Goal: Information Seeking & Learning: Check status

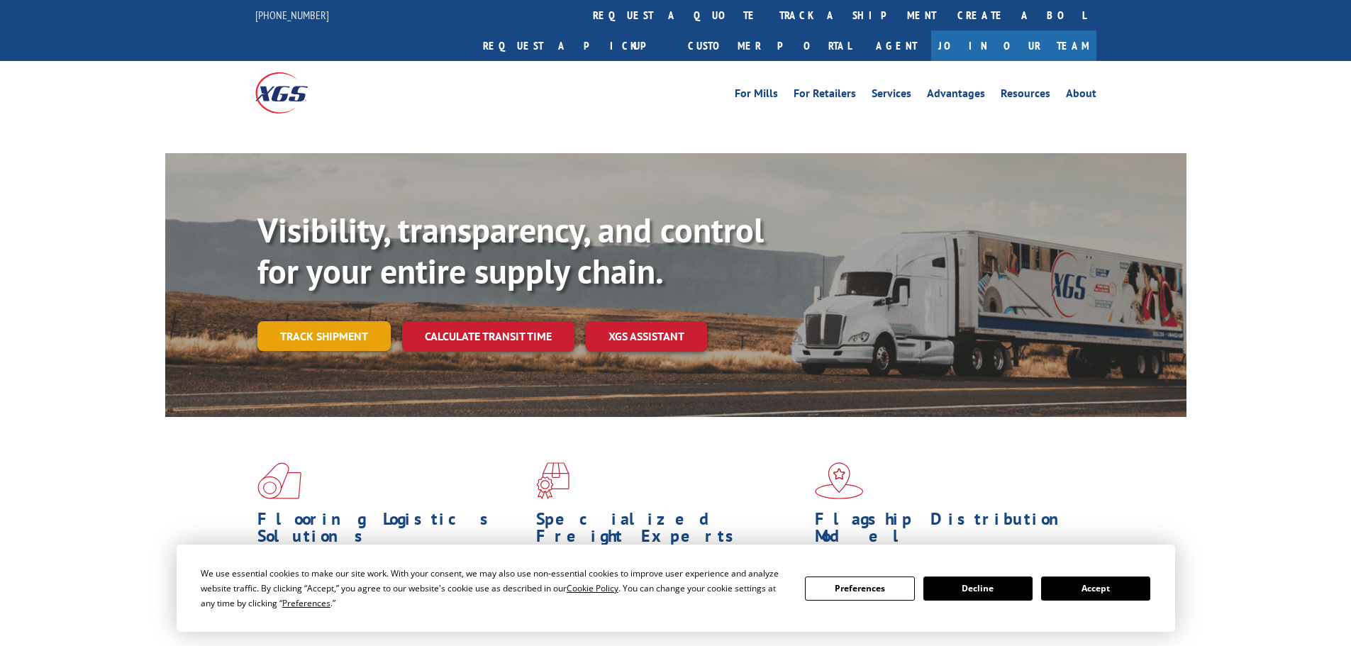
click at [319, 321] on link "Track shipment" at bounding box center [323, 336] width 133 height 30
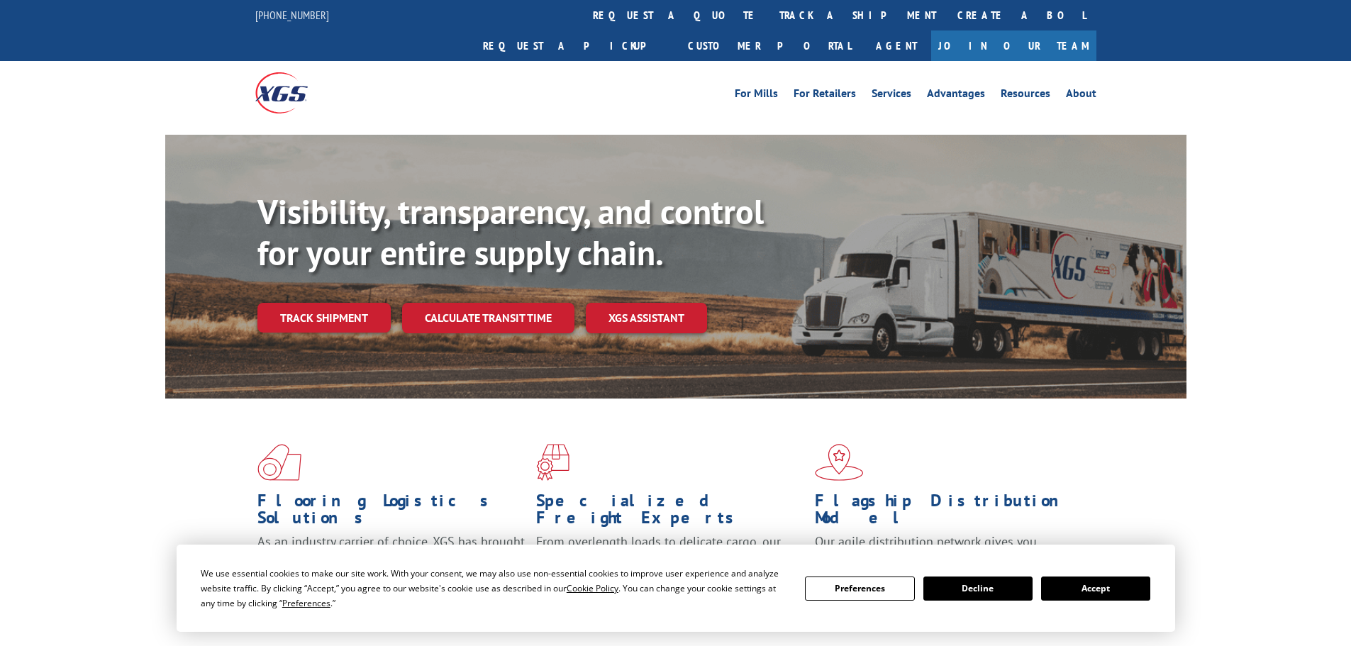
click at [323, 310] on div "Visibility, transparency, and control for your entire supply chain. Track shipm…" at bounding box center [721, 291] width 929 height 198
click at [322, 303] on link "Track shipment" at bounding box center [323, 318] width 133 height 30
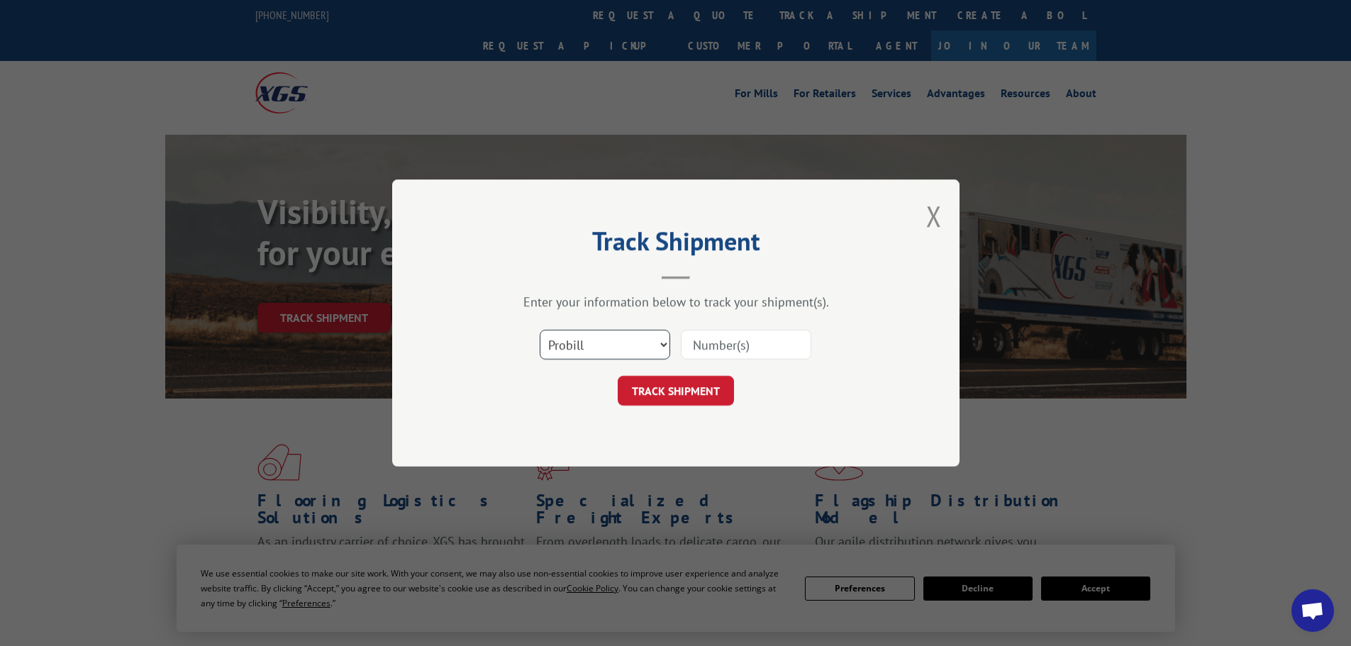
click at [586, 346] on select "Select category... Probill BOL PO" at bounding box center [605, 345] width 131 height 30
select select "po"
click at [540, 330] on select "Select category... Probill BOL PO" at bounding box center [605, 345] width 131 height 30
click at [711, 353] on input at bounding box center [746, 345] width 131 height 30
paste input "63517016"
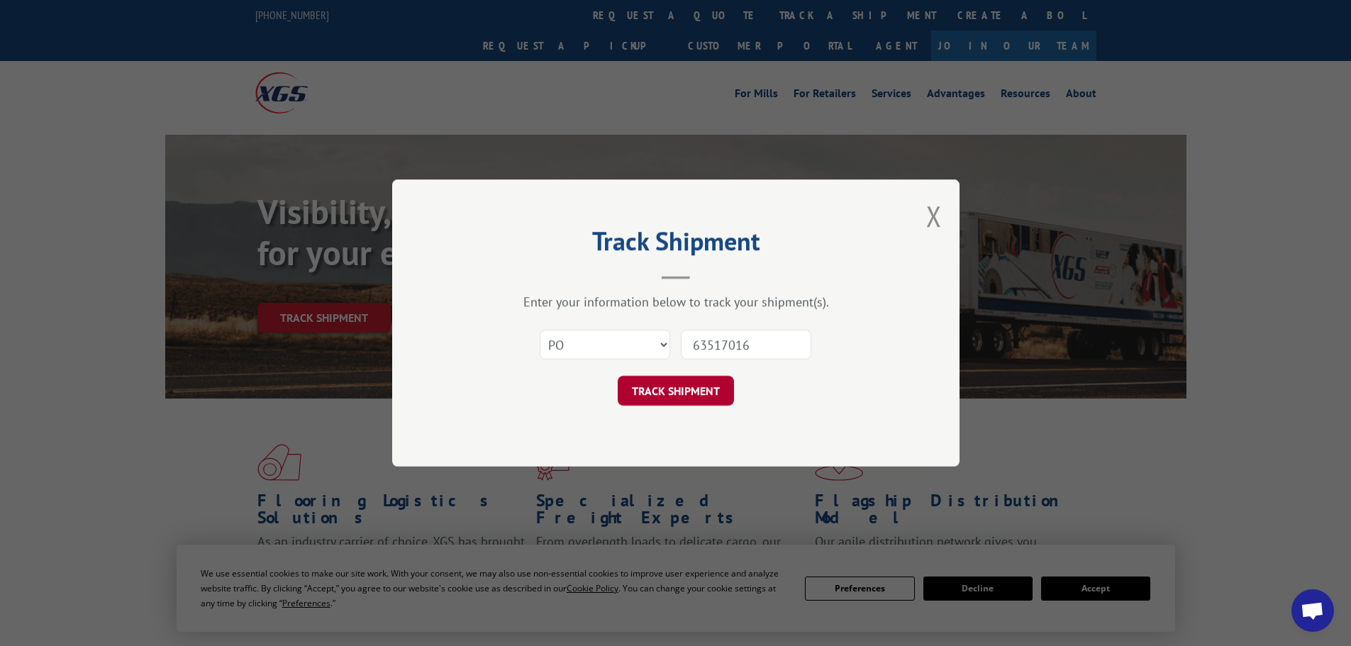
type input "63517016"
click at [667, 389] on button "TRACK SHIPMENT" at bounding box center [676, 391] width 116 height 30
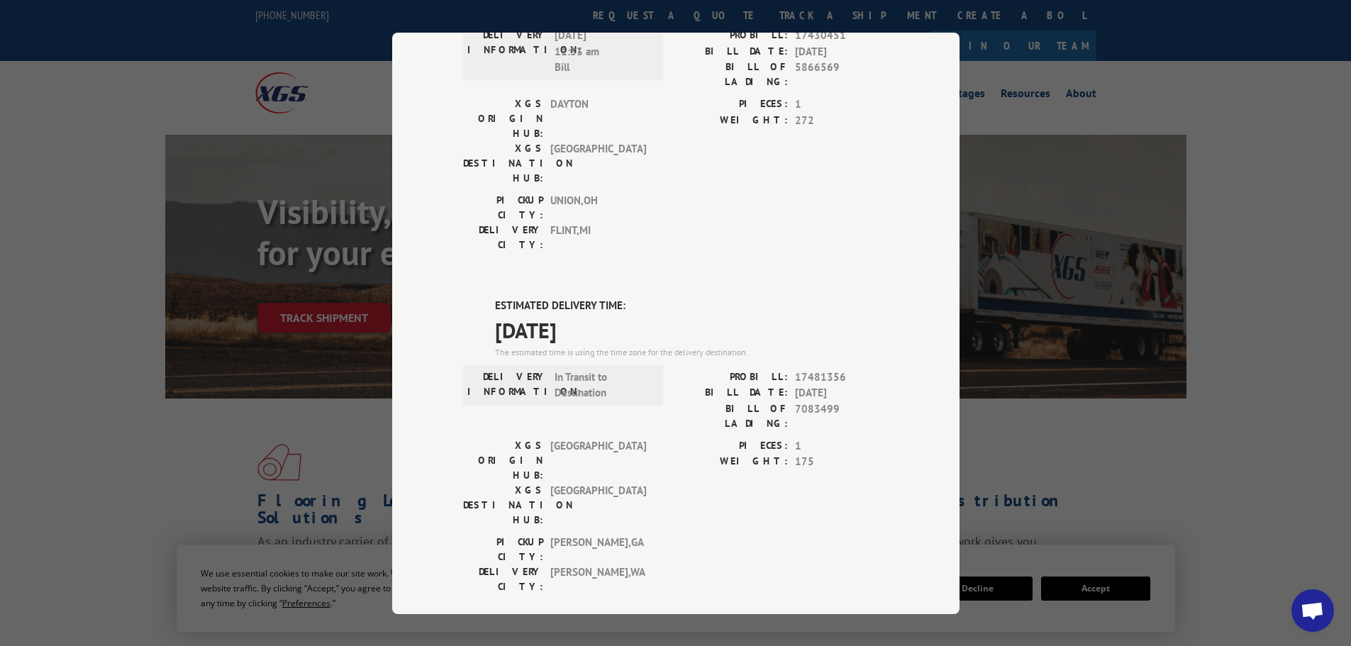
scroll to position [450, 0]
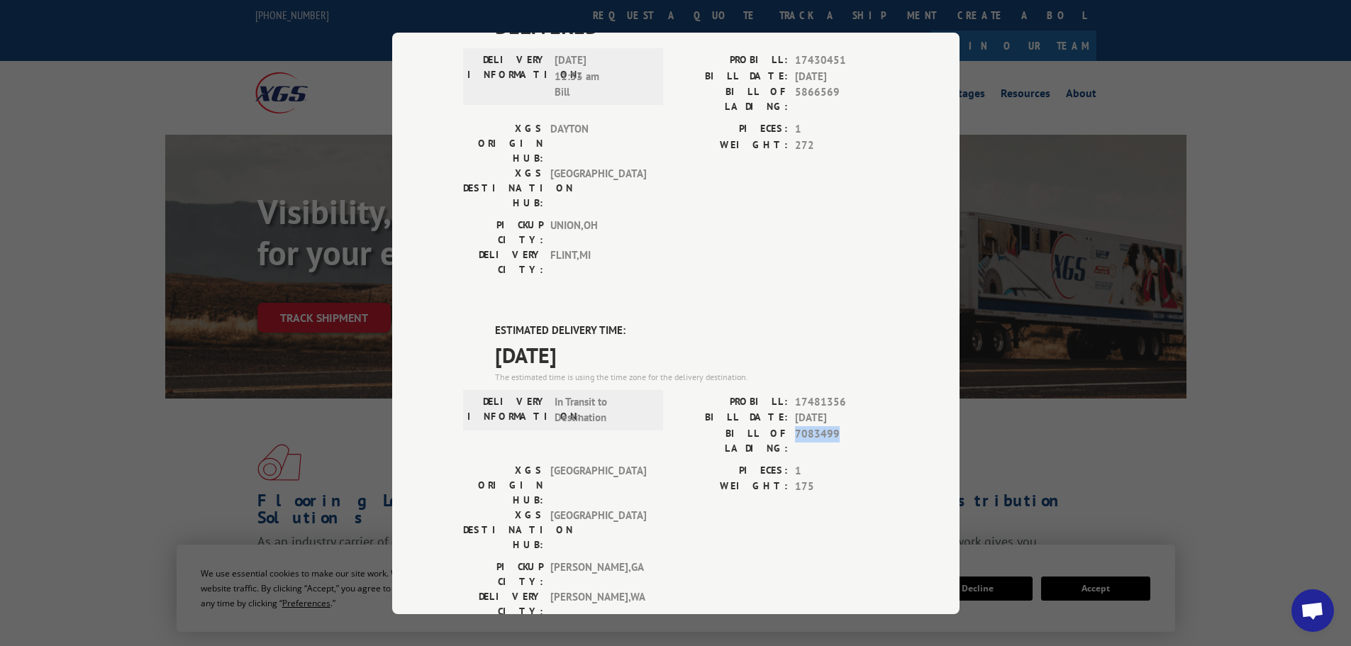
drag, startPoint x: 840, startPoint y: 268, endPoint x: 792, endPoint y: 273, distance: 48.5
click at [795, 426] on span "7083499" at bounding box center [842, 441] width 94 height 30
click at [820, 426] on span "7083499" at bounding box center [842, 441] width 94 height 30
drag, startPoint x: 791, startPoint y: 272, endPoint x: 849, endPoint y: 272, distance: 58.2
click at [849, 426] on span "7083499" at bounding box center [842, 441] width 94 height 30
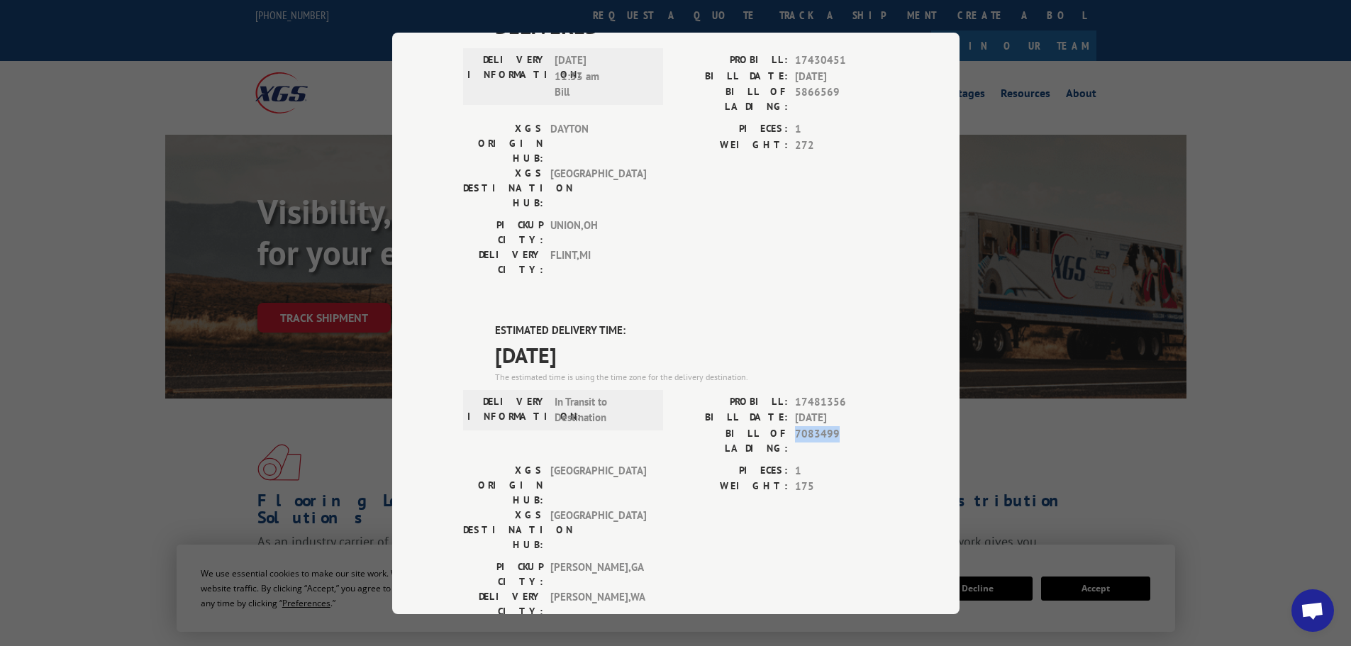
copy span "7083499"
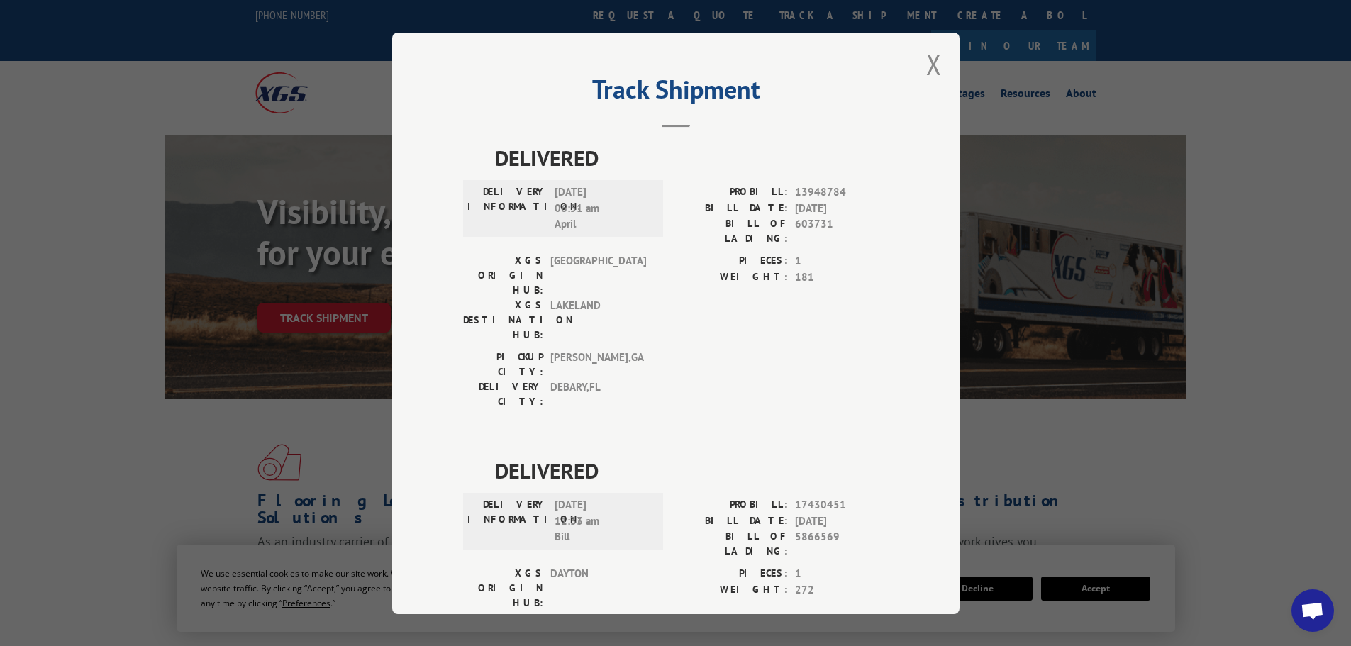
scroll to position [0, 0]
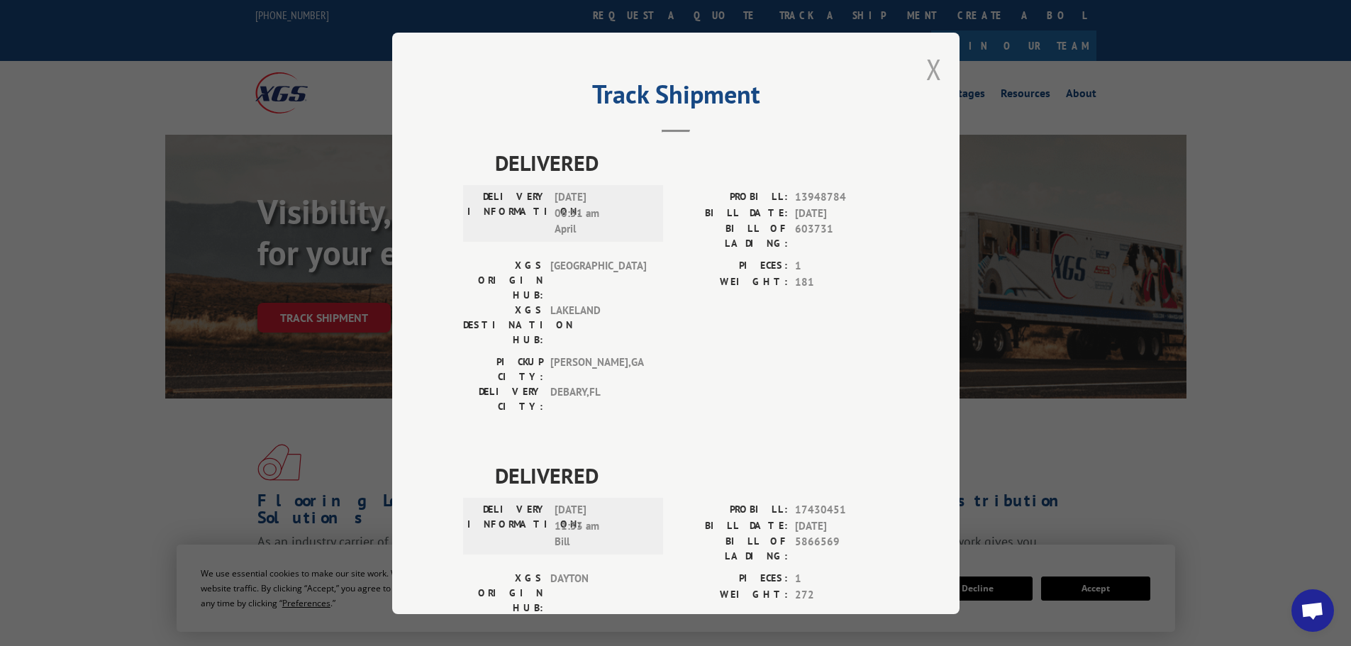
click at [928, 57] on button "Close modal" at bounding box center [934, 69] width 16 height 38
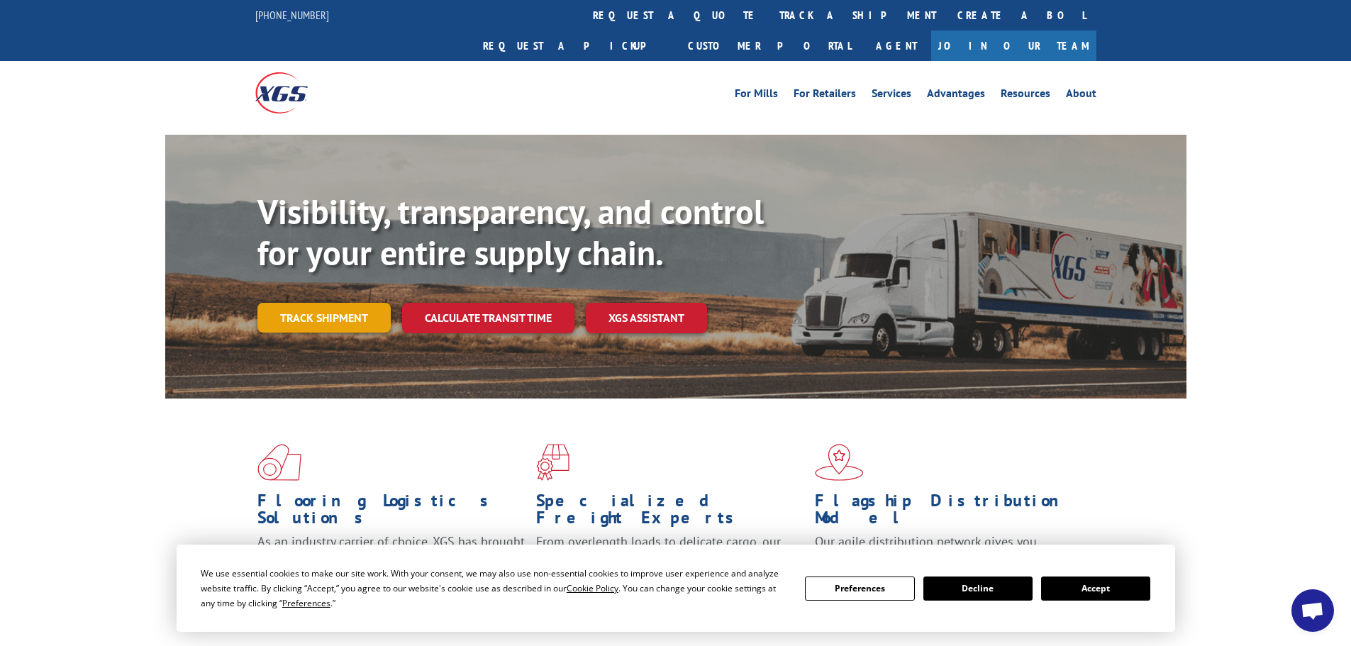
click at [314, 303] on link "Track shipment" at bounding box center [323, 318] width 133 height 30
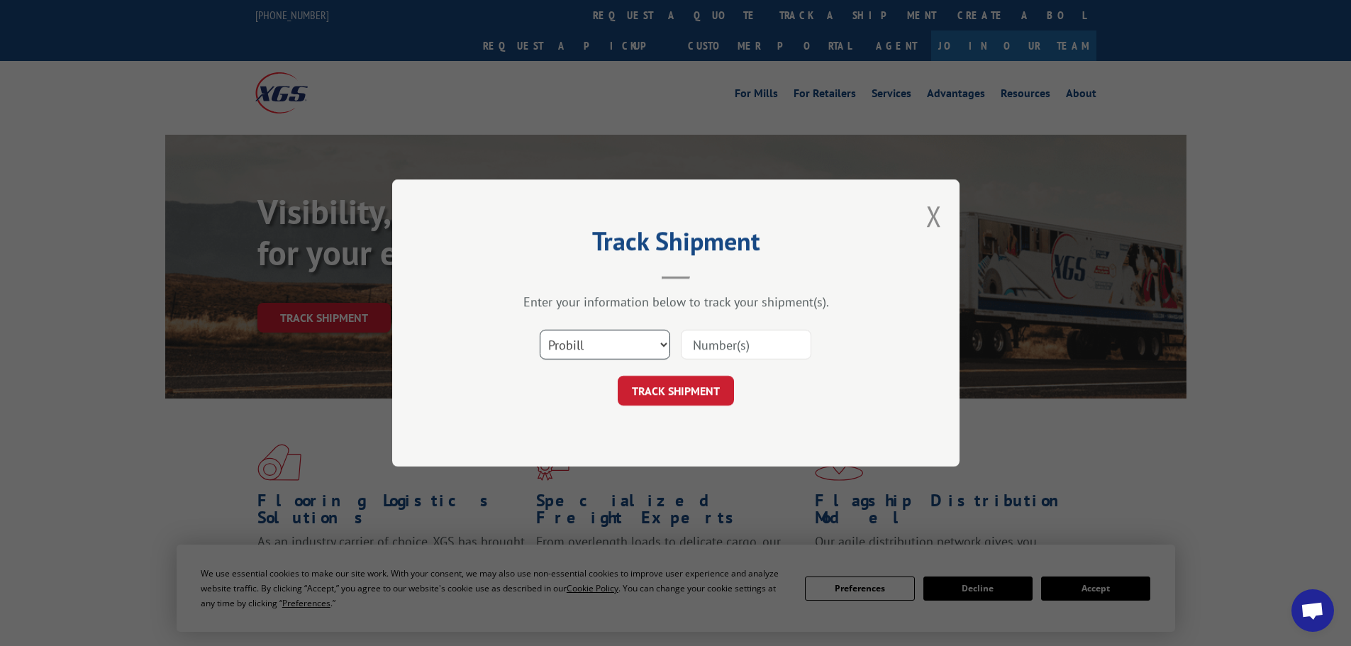
click at [607, 331] on select "Select category... Probill BOL PO" at bounding box center [605, 345] width 131 height 30
select select "po"
click at [540, 330] on select "Select category... Probill BOL PO" at bounding box center [605, 345] width 131 height 30
click at [709, 342] on input at bounding box center [746, 345] width 131 height 30
paste input "63517016"
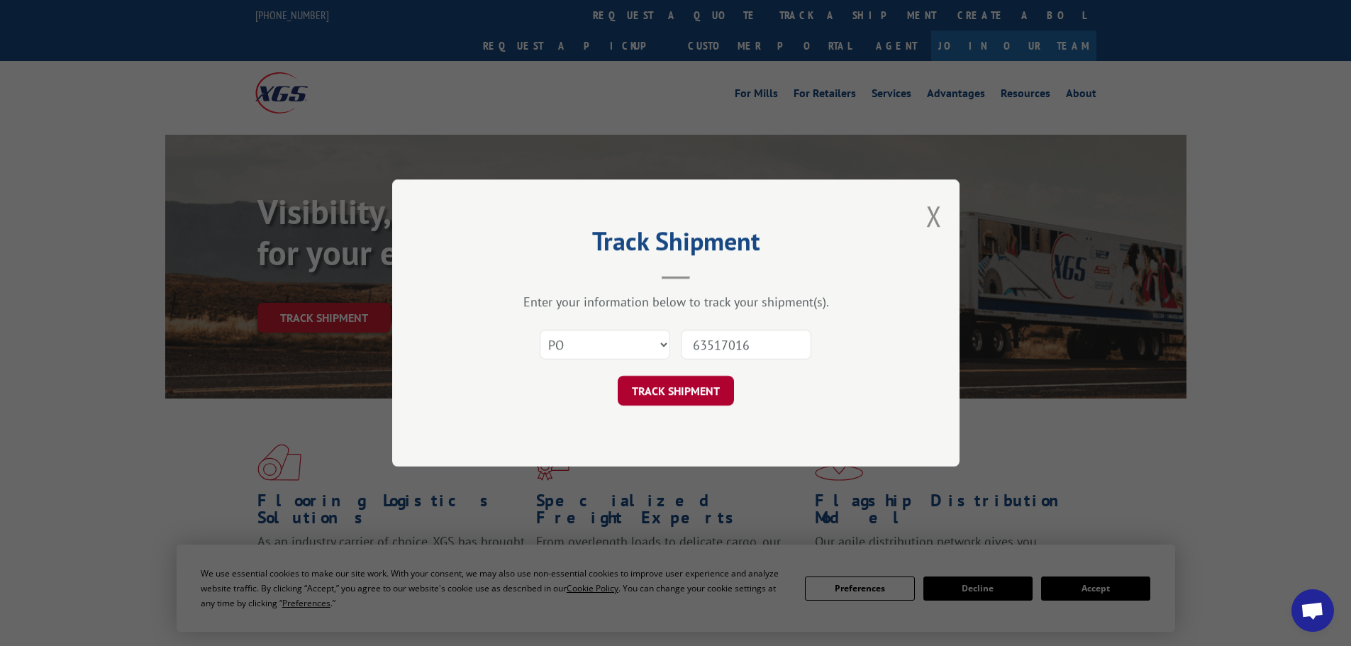
type input "63517016"
click at [671, 382] on button "TRACK SHIPMENT" at bounding box center [676, 391] width 116 height 30
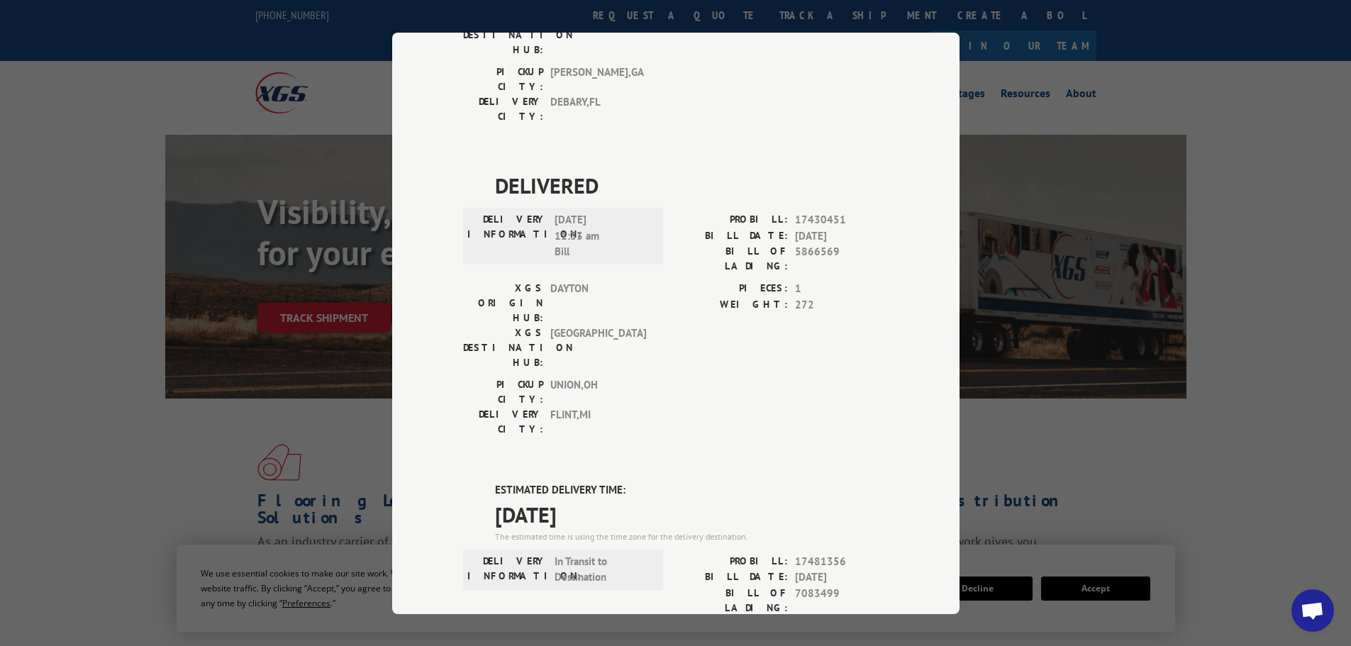
scroll to position [426, 0]
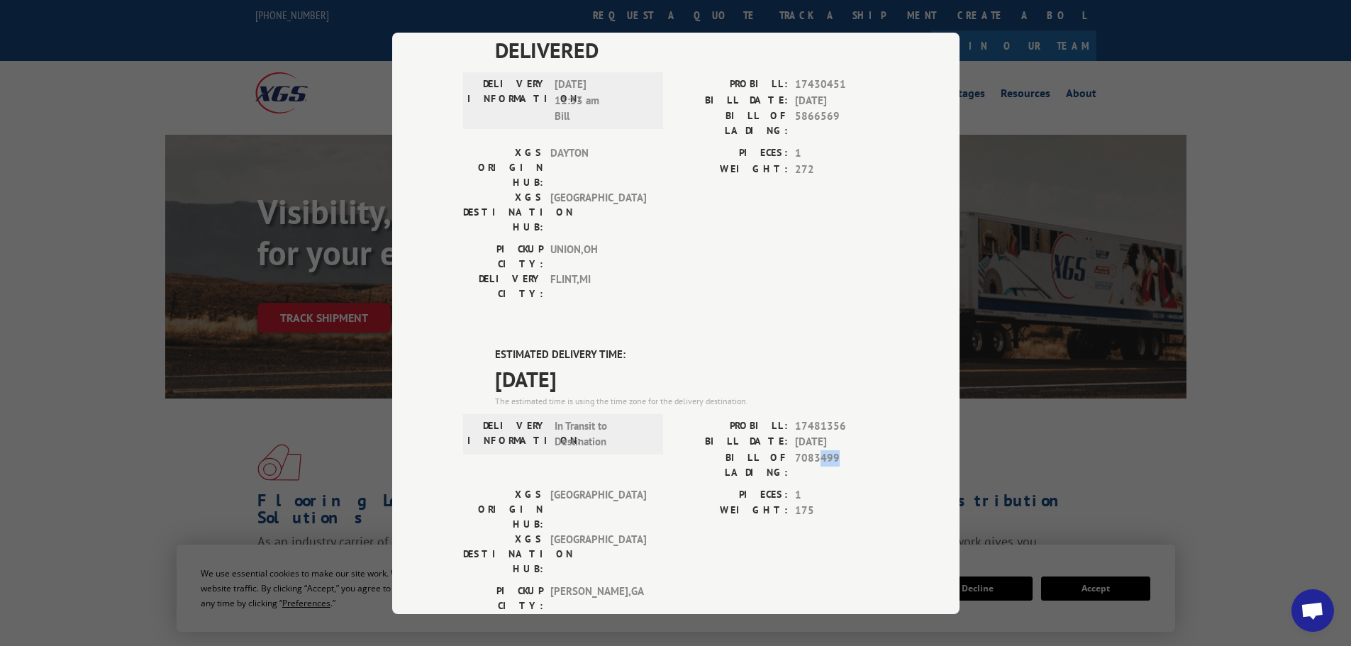
drag, startPoint x: 846, startPoint y: 295, endPoint x: 813, endPoint y: 294, distance: 32.6
click at [813, 450] on span "7083499" at bounding box center [842, 465] width 94 height 30
